Goal: Task Accomplishment & Management: Manage account settings

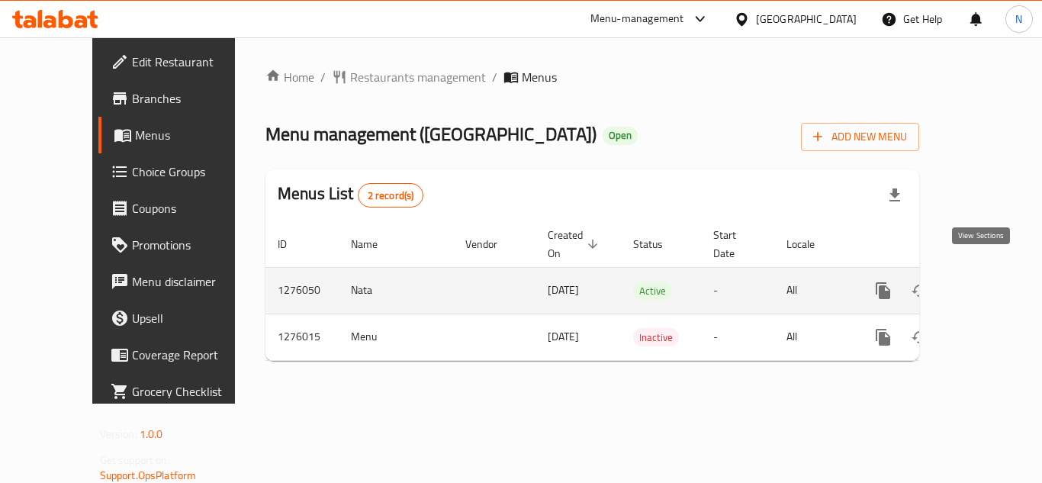
click at [991, 272] on link "enhanced table" at bounding box center [992, 290] width 37 height 37
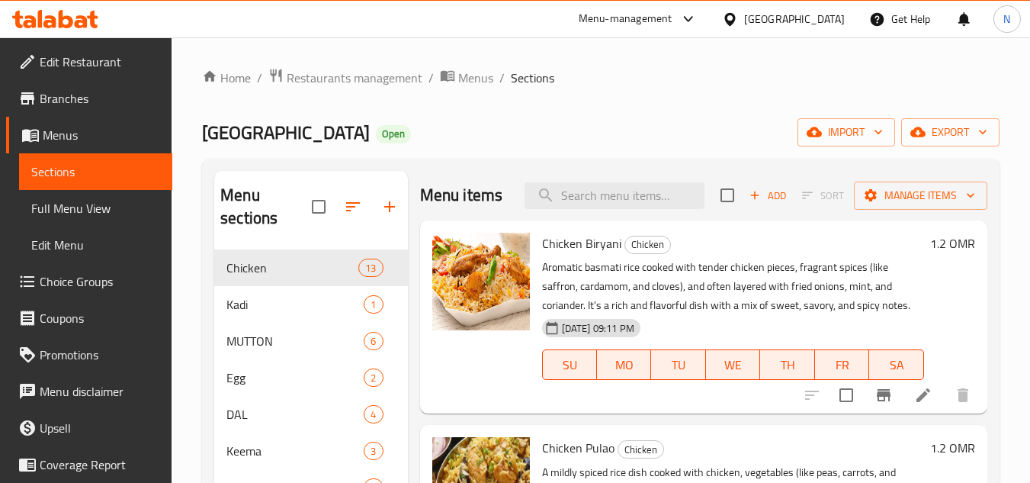
click at [833, 8] on div "Oman" at bounding box center [783, 19] width 147 height 37
click at [823, 28] on div "Oman" at bounding box center [783, 19] width 147 height 37
click at [828, 19] on div "Oman" at bounding box center [794, 19] width 101 height 17
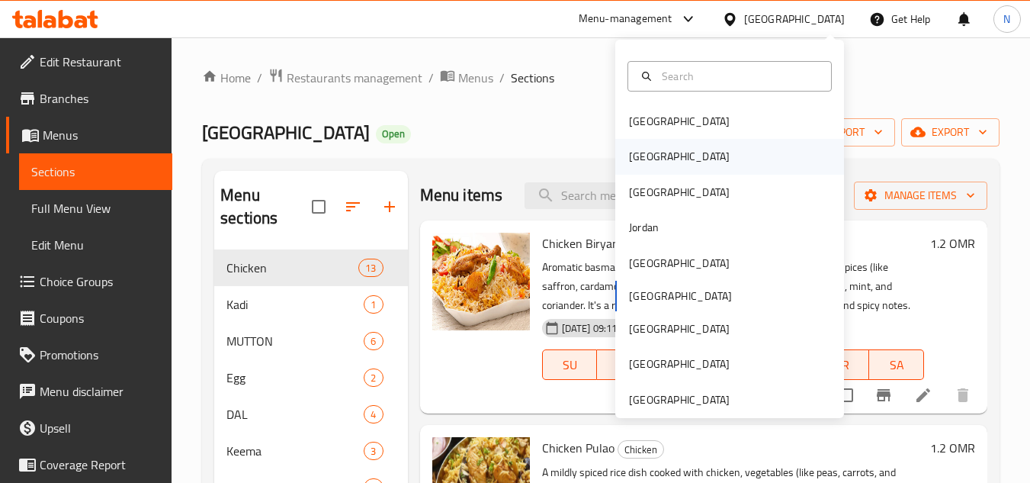
click at [653, 153] on div "Egypt" at bounding box center [679, 156] width 125 height 35
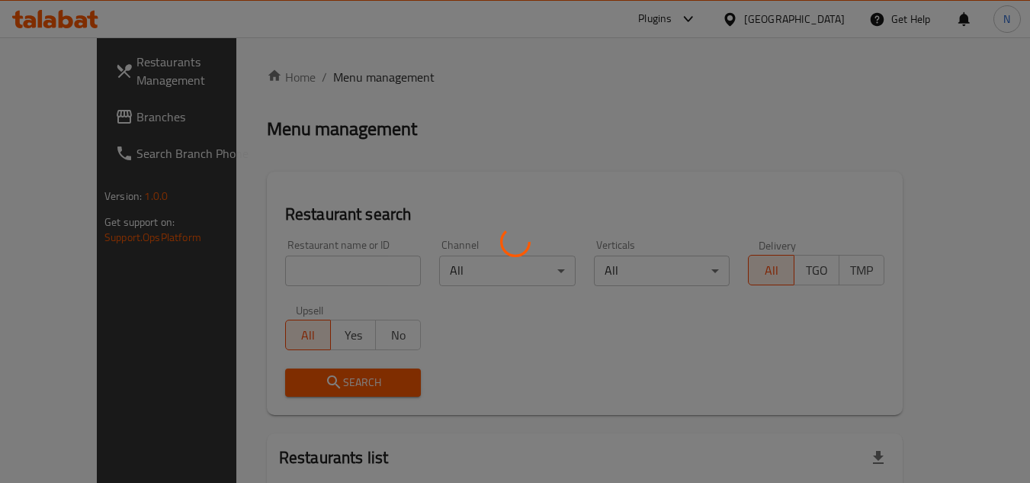
click at [251, 249] on div at bounding box center [515, 241] width 1030 height 483
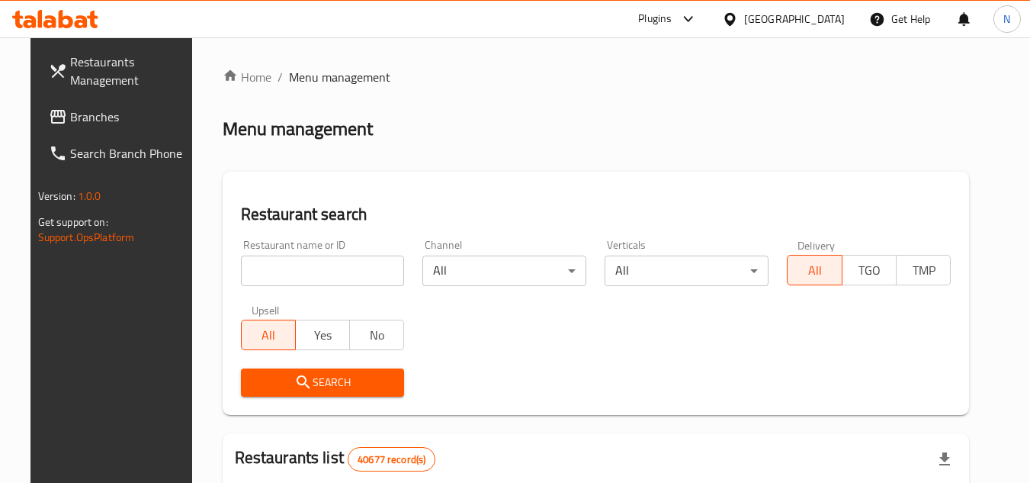
click at [286, 257] on input "search" at bounding box center [323, 270] width 164 height 31
paste input "504308"
type input "504308"
click button "Search" at bounding box center [323, 382] width 164 height 28
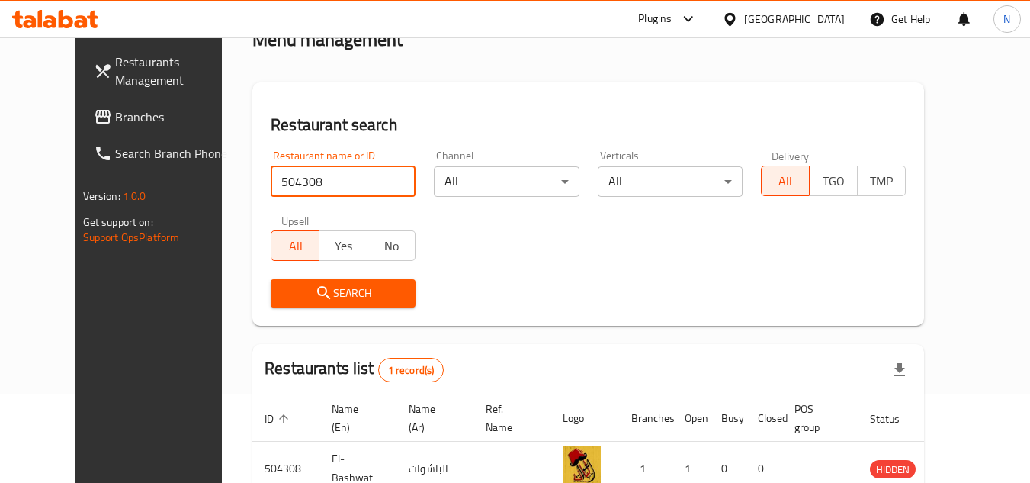
scroll to position [185, 0]
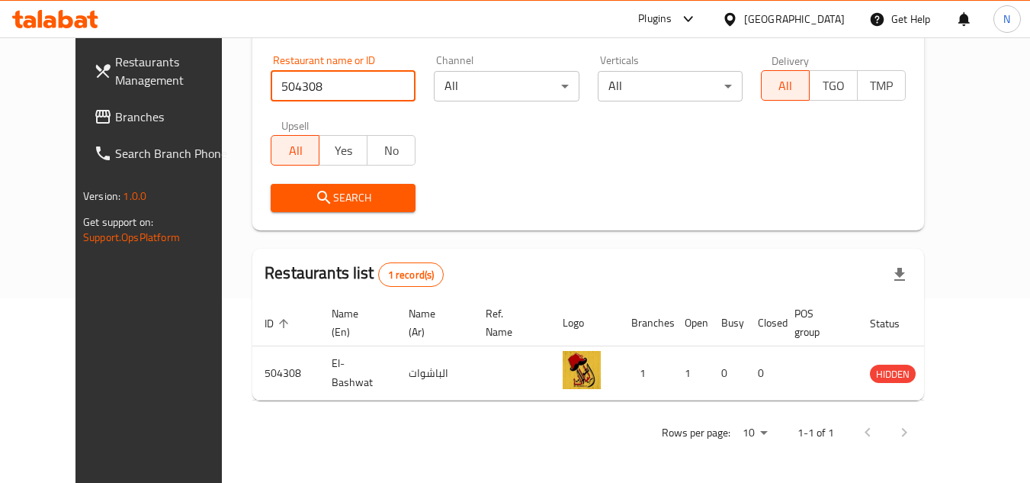
click at [115, 69] on span "Restaurants Management" at bounding box center [175, 71] width 120 height 37
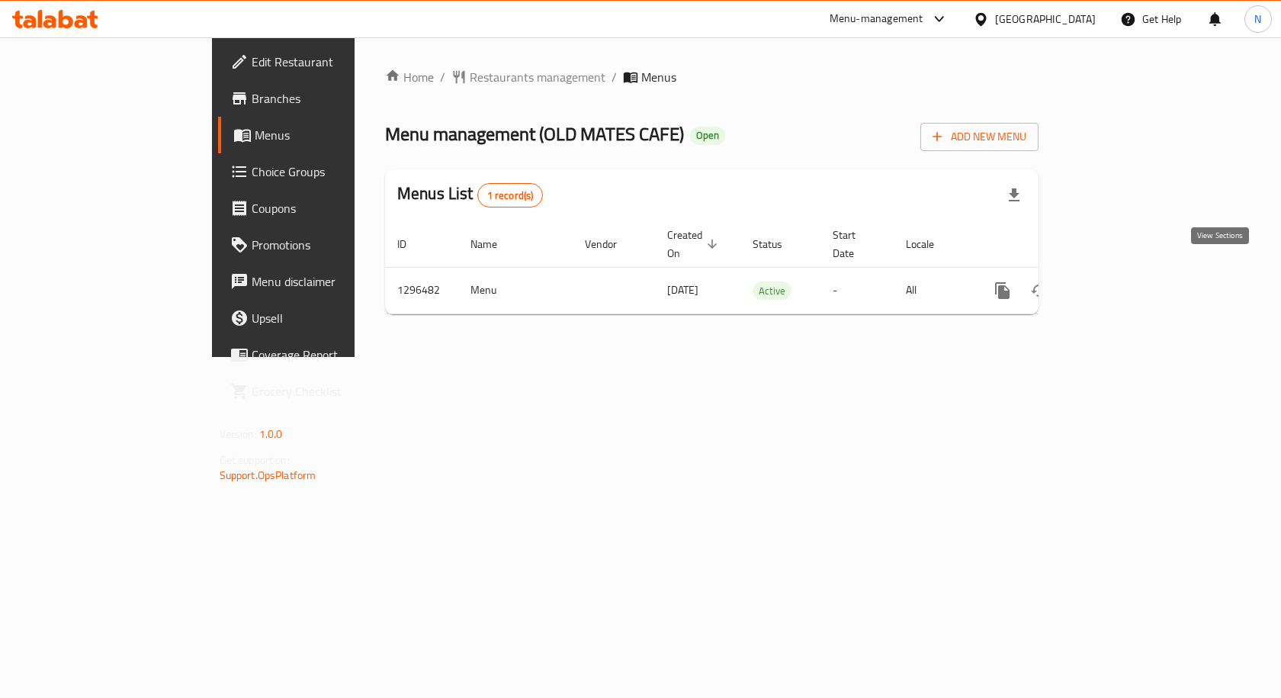
click at [1119, 284] on icon "enhanced table" at bounding box center [1113, 291] width 14 height 14
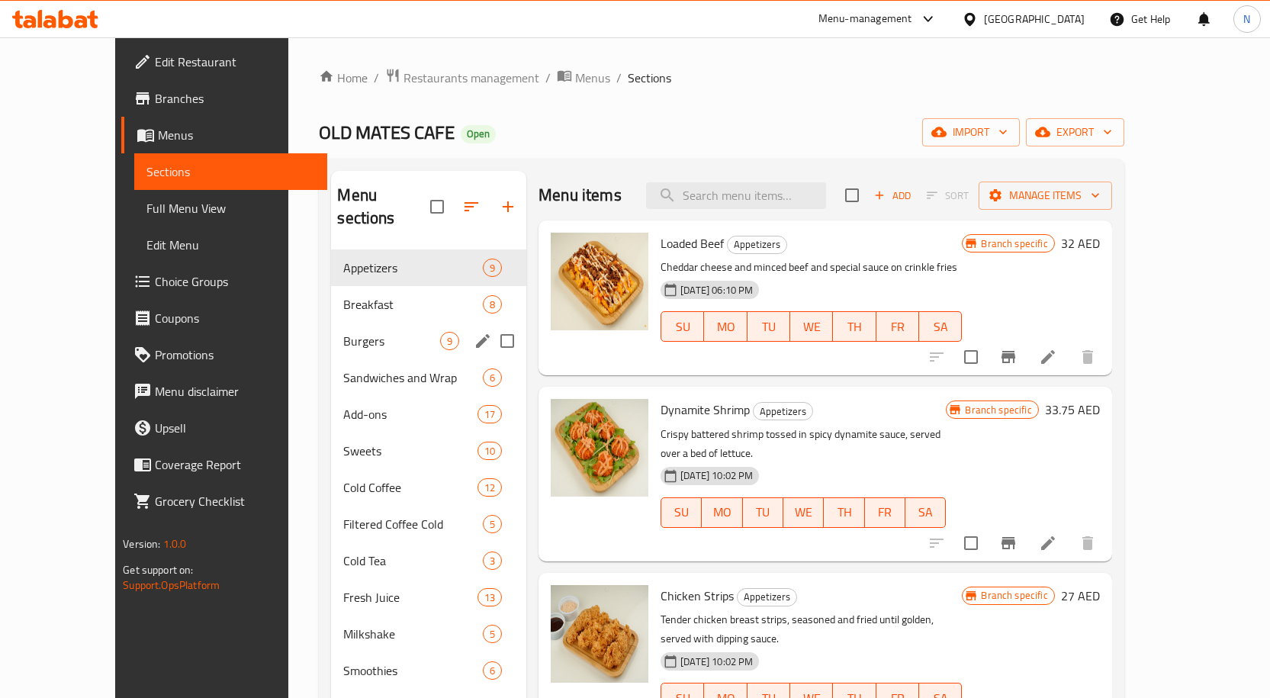
click at [369, 333] on div "Burgers 9" at bounding box center [428, 341] width 195 height 37
